Goal: Task Accomplishment & Management: Use online tool/utility

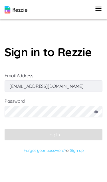
type input "[EMAIL_ADDRESS][DOMAIN_NAME]"
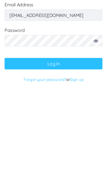
click at [97, 110] on icon at bounding box center [96, 111] width 5 height 3
click at [80, 129] on button "Log In" at bounding box center [54, 134] width 98 height 11
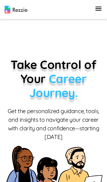
click at [96, 5] on icon "button" at bounding box center [99, 9] width 8 height 8
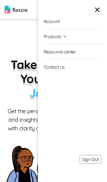
click at [84, 40] on li "Products Resume & Cover Letter Builder AI Resume Review" at bounding box center [73, 36] width 58 height 15
click at [66, 37] on icon "button" at bounding box center [65, 36] width 5 height 5
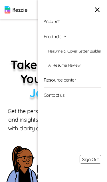
click at [81, 66] on link "AI Resume Review" at bounding box center [74, 65] width 53 height 14
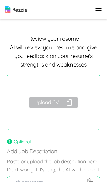
click at [65, 105] on button "Upload CV" at bounding box center [54, 102] width 50 height 10
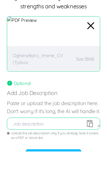
scroll to position [58, 0]
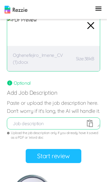
click at [62, 163] on button "Start review" at bounding box center [54, 156] width 56 height 14
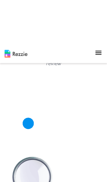
scroll to position [0, 0]
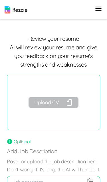
click at [58, 100] on button "Upload CV" at bounding box center [54, 102] width 50 height 10
